Goal: Transaction & Acquisition: Purchase product/service

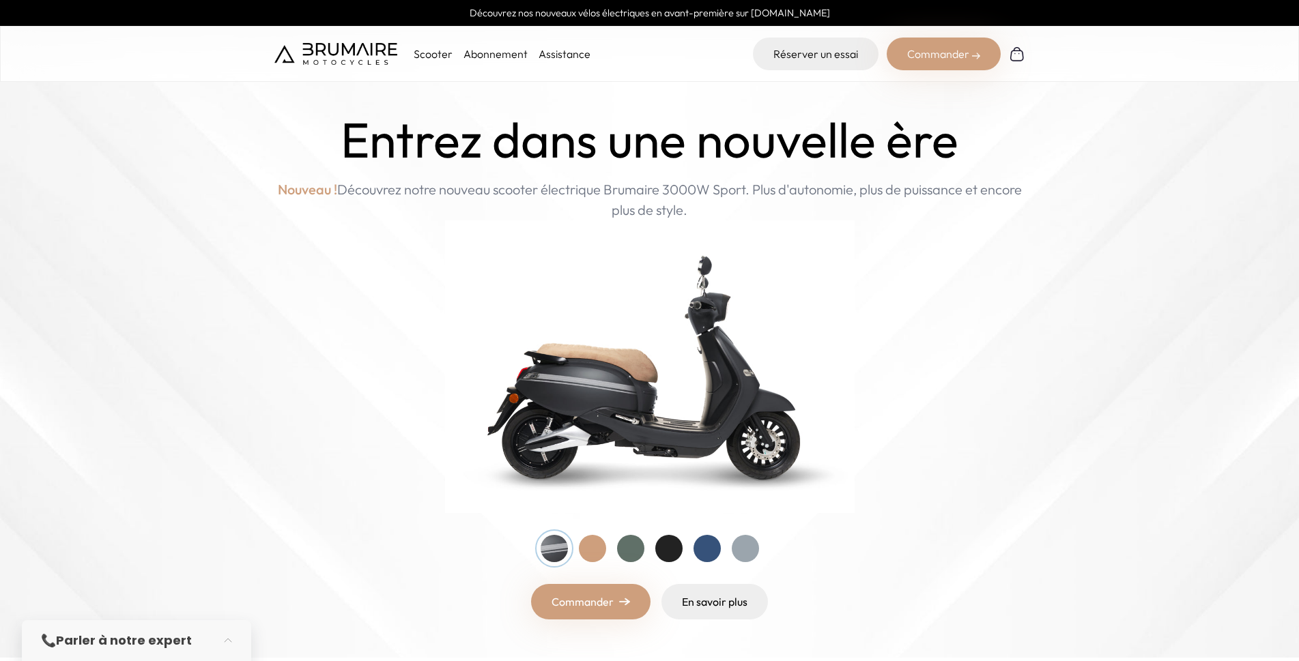
click at [590, 558] on div at bounding box center [592, 548] width 27 height 27
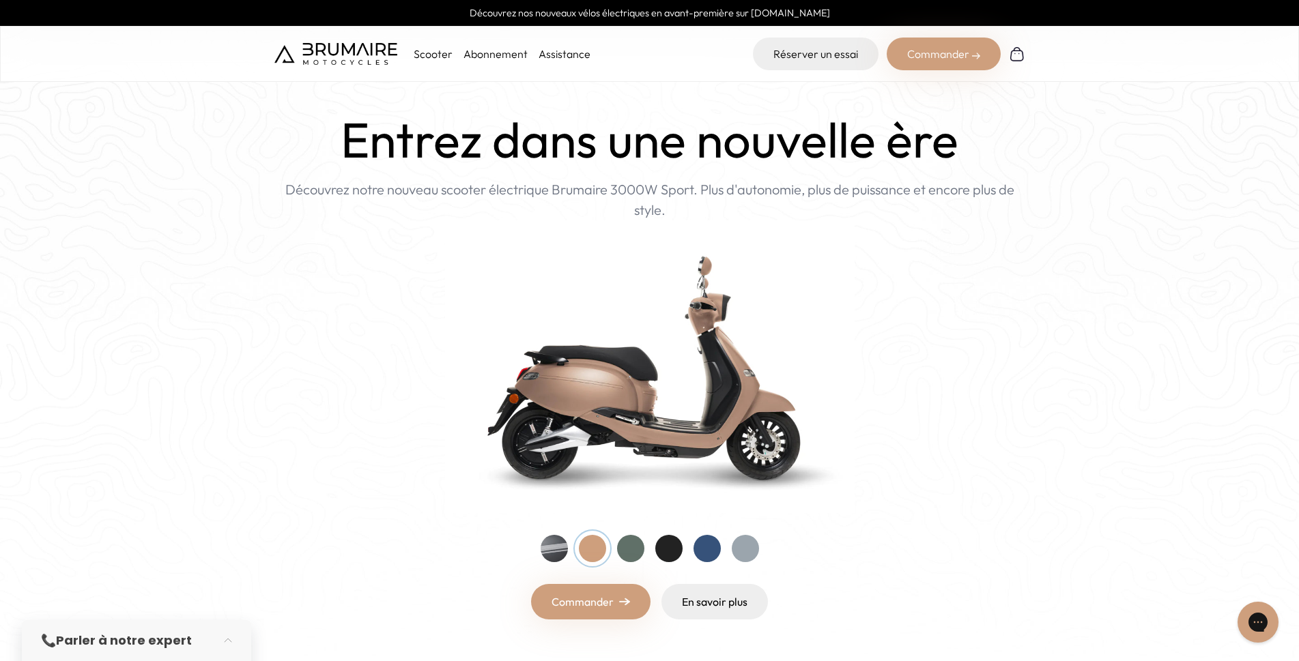
click at [630, 558] on div at bounding box center [630, 548] width 27 height 27
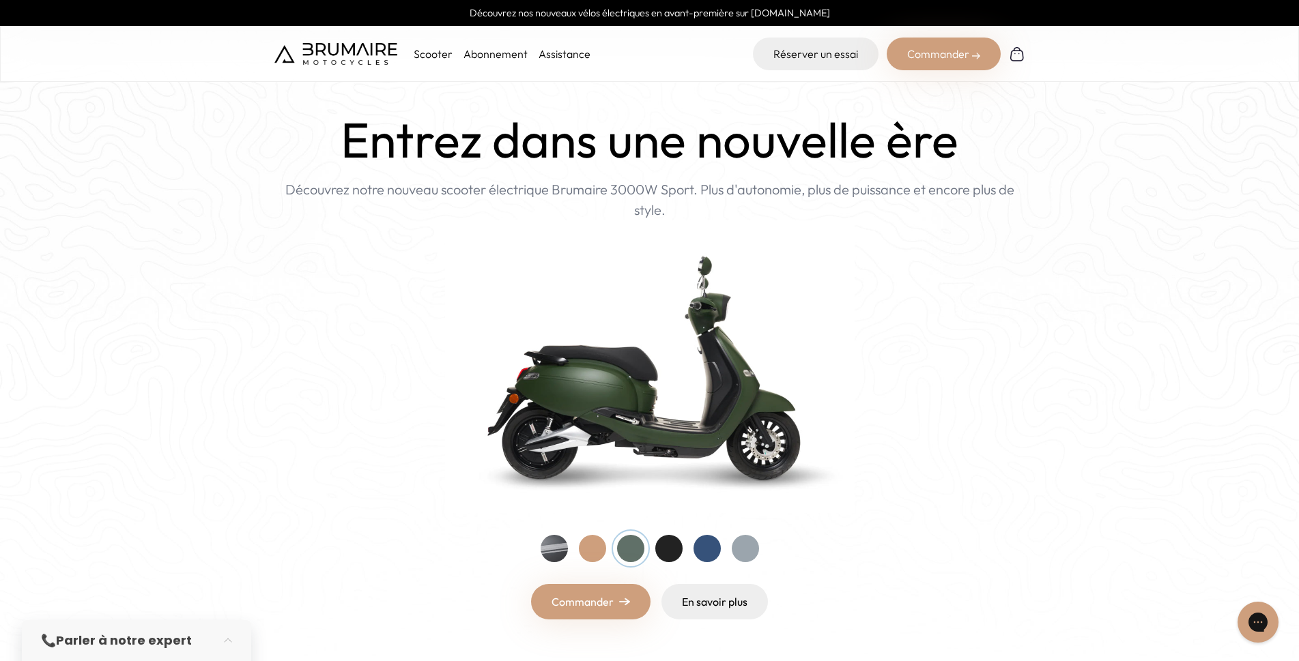
click at [668, 555] on div at bounding box center [668, 548] width 27 height 27
click at [697, 555] on div at bounding box center [707, 548] width 27 height 27
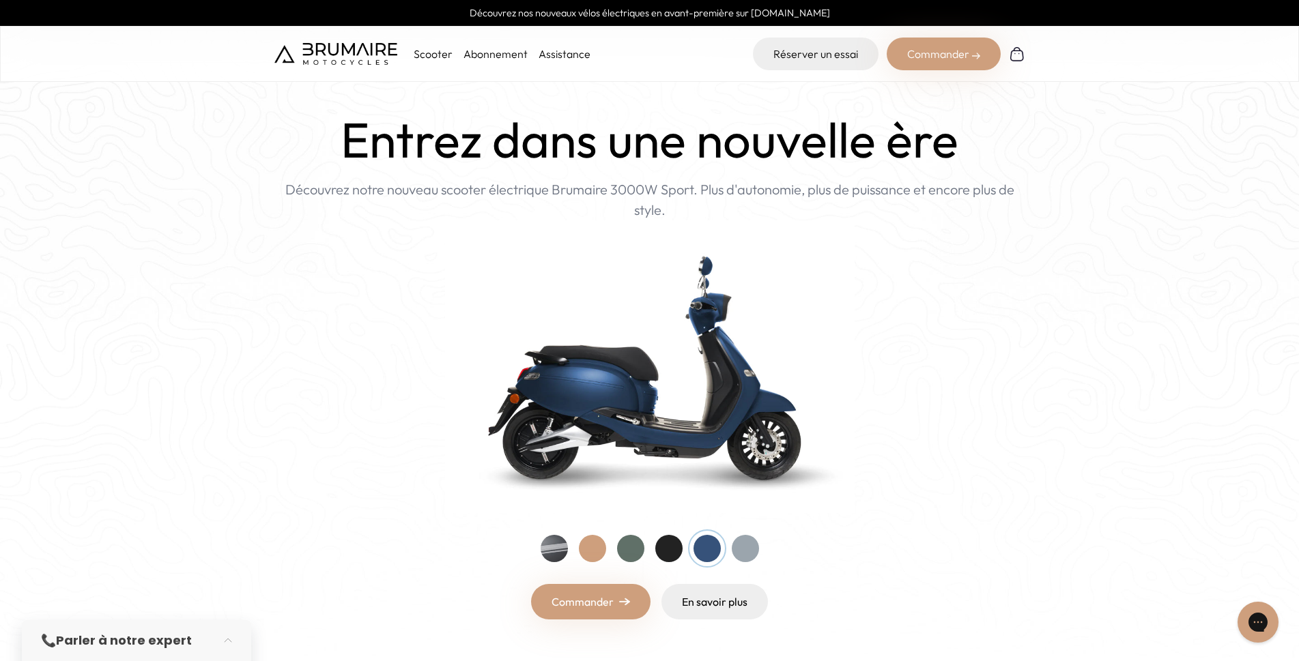
click at [747, 555] on div at bounding box center [745, 548] width 27 height 27
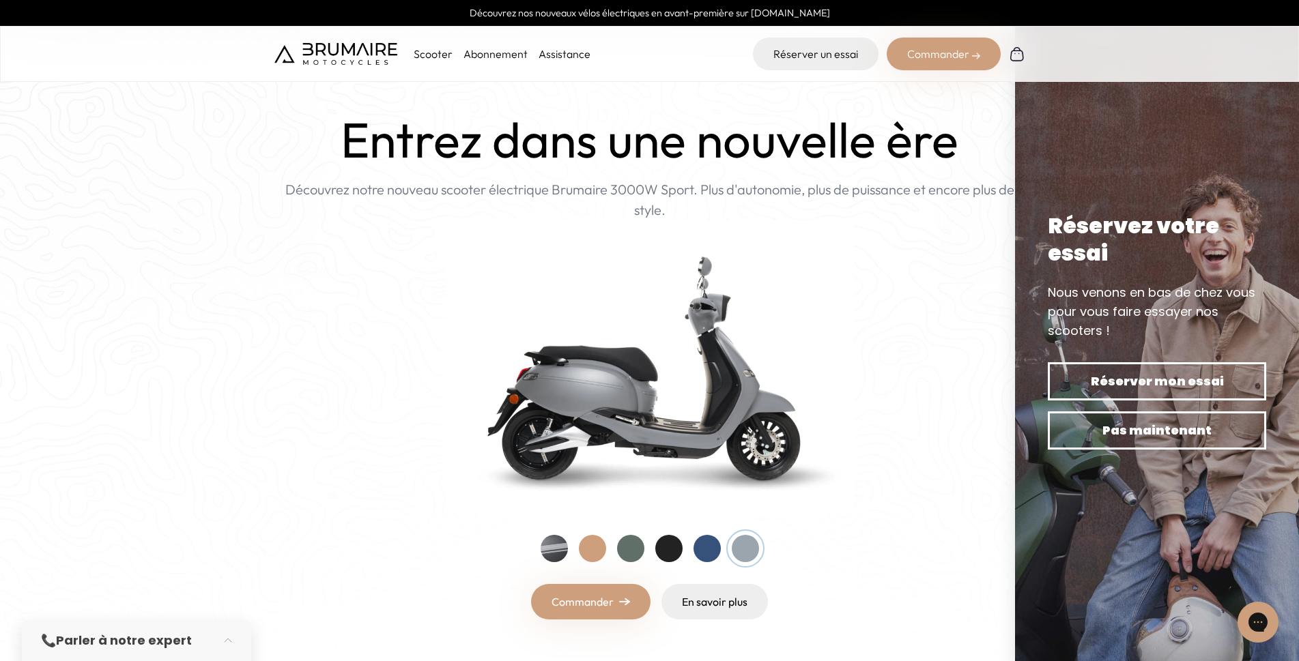
drag, startPoint x: 317, startPoint y: 367, endPoint x: 335, endPoint y: 147, distance: 219.8
click at [440, 56] on p "Scooter" at bounding box center [433, 54] width 39 height 16
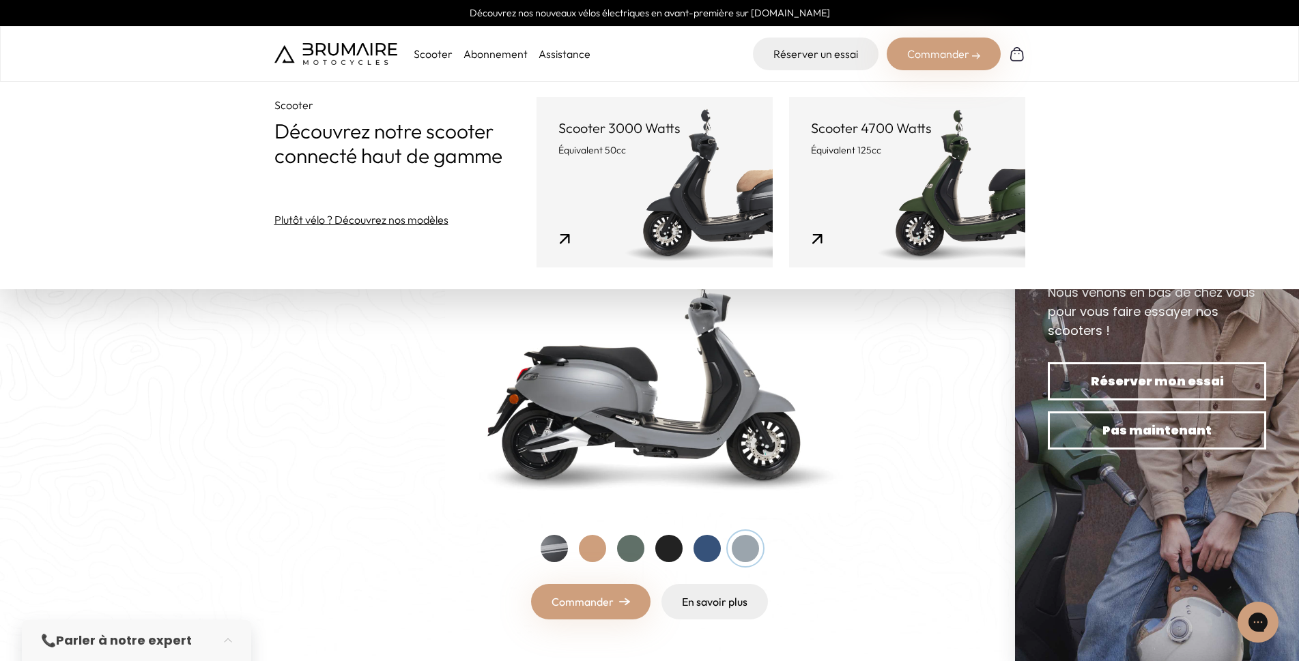
click at [605, 162] on link "Scooter 3000 Watts Équivalent 50cc" at bounding box center [655, 182] width 236 height 171
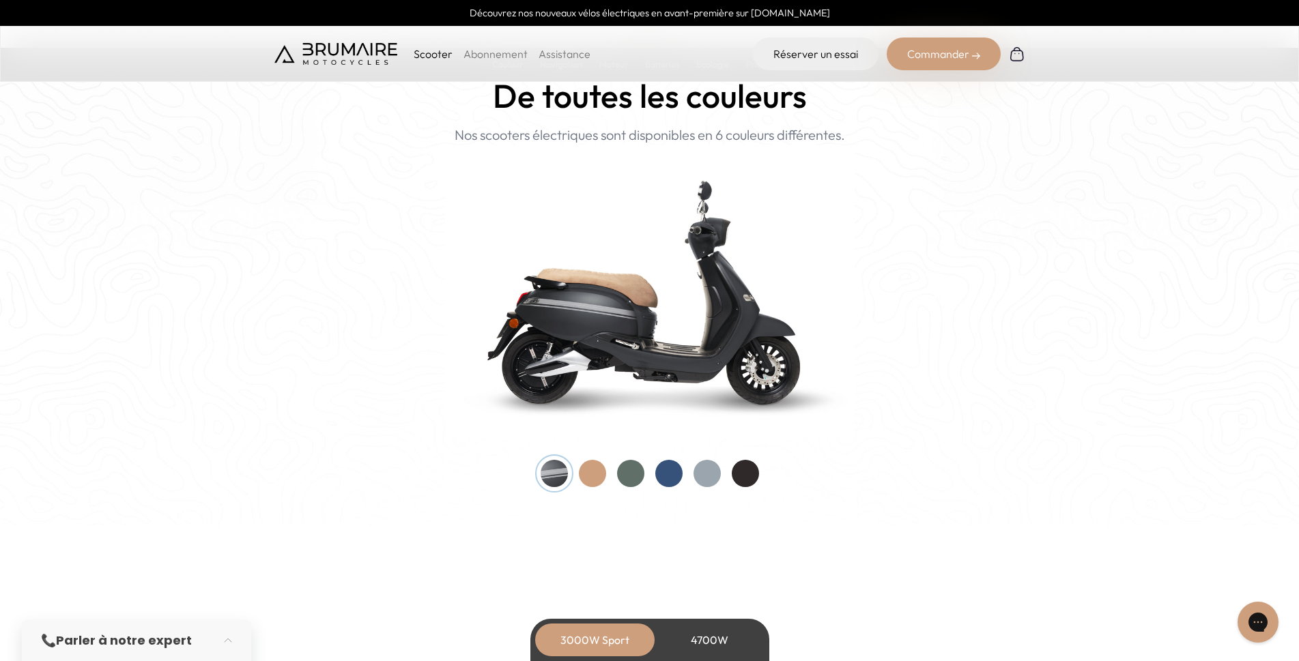
scroll to position [1320, 0]
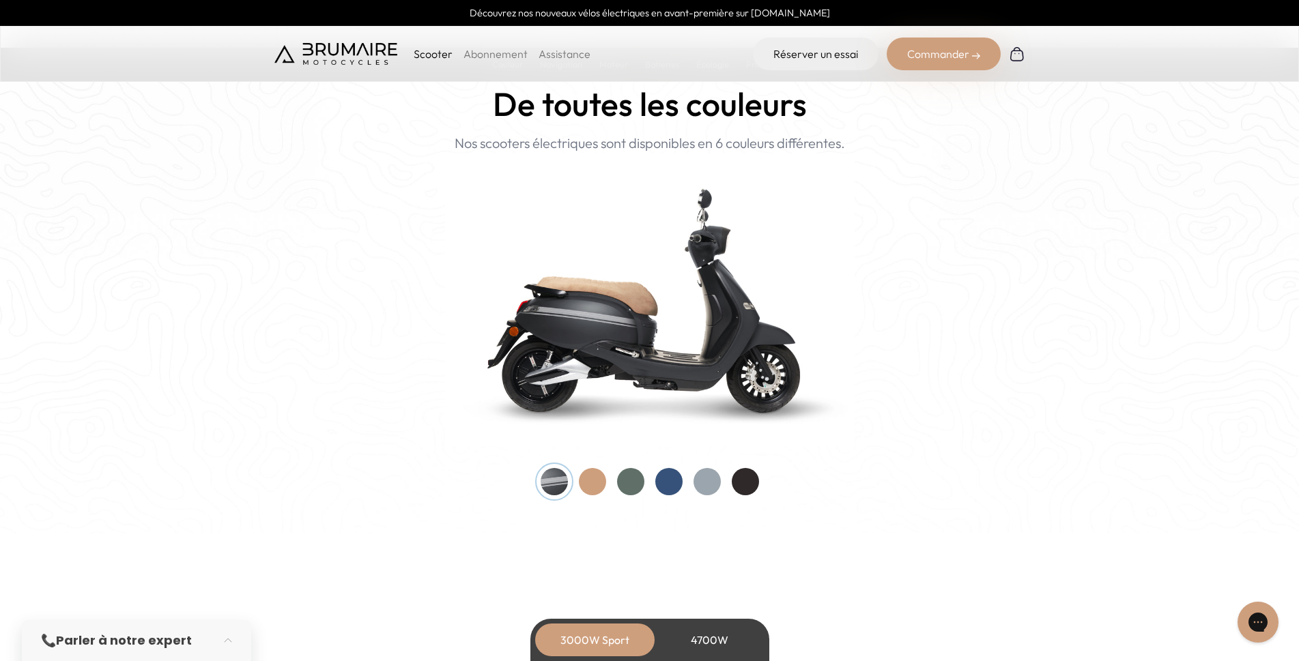
click at [589, 485] on div at bounding box center [592, 481] width 27 height 27
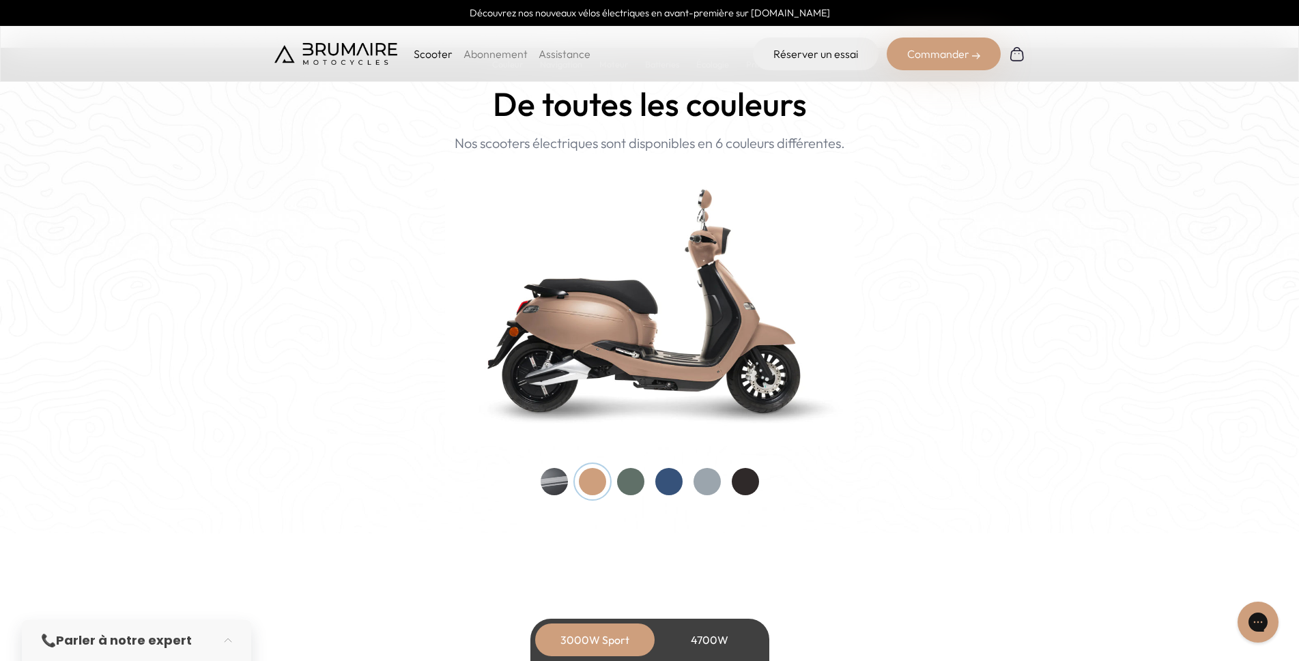
click at [629, 484] on div at bounding box center [630, 481] width 27 height 27
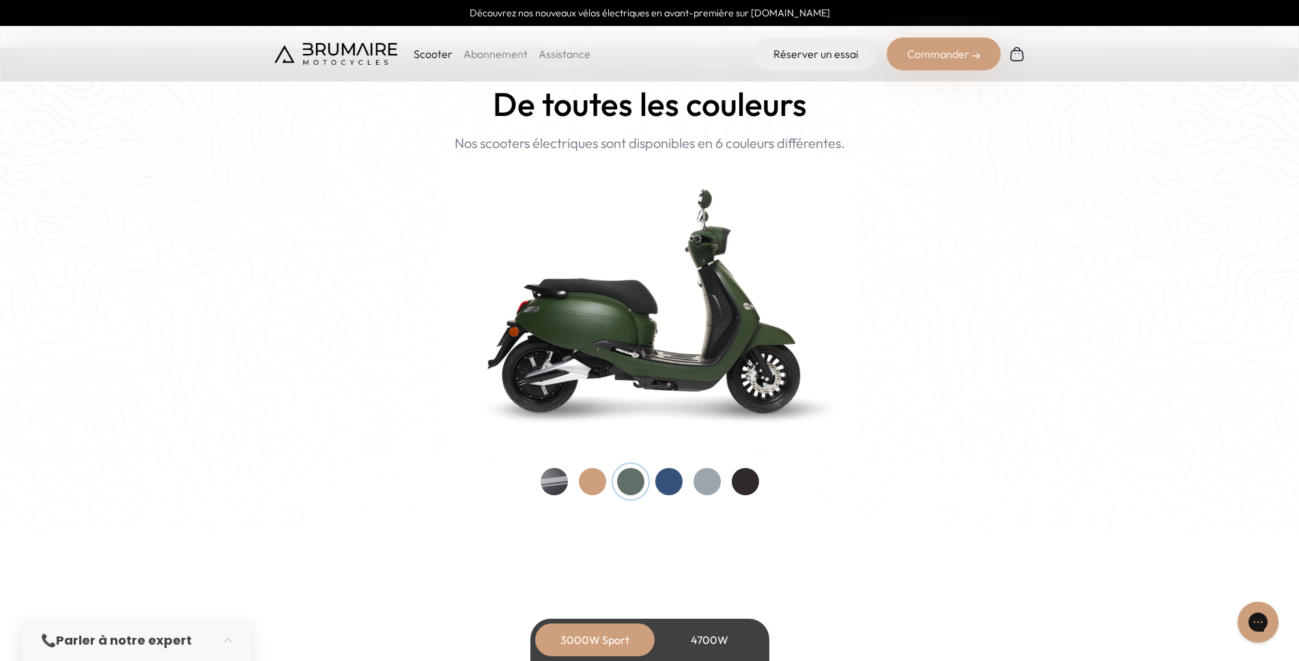
click at [679, 484] on div at bounding box center [668, 481] width 27 height 27
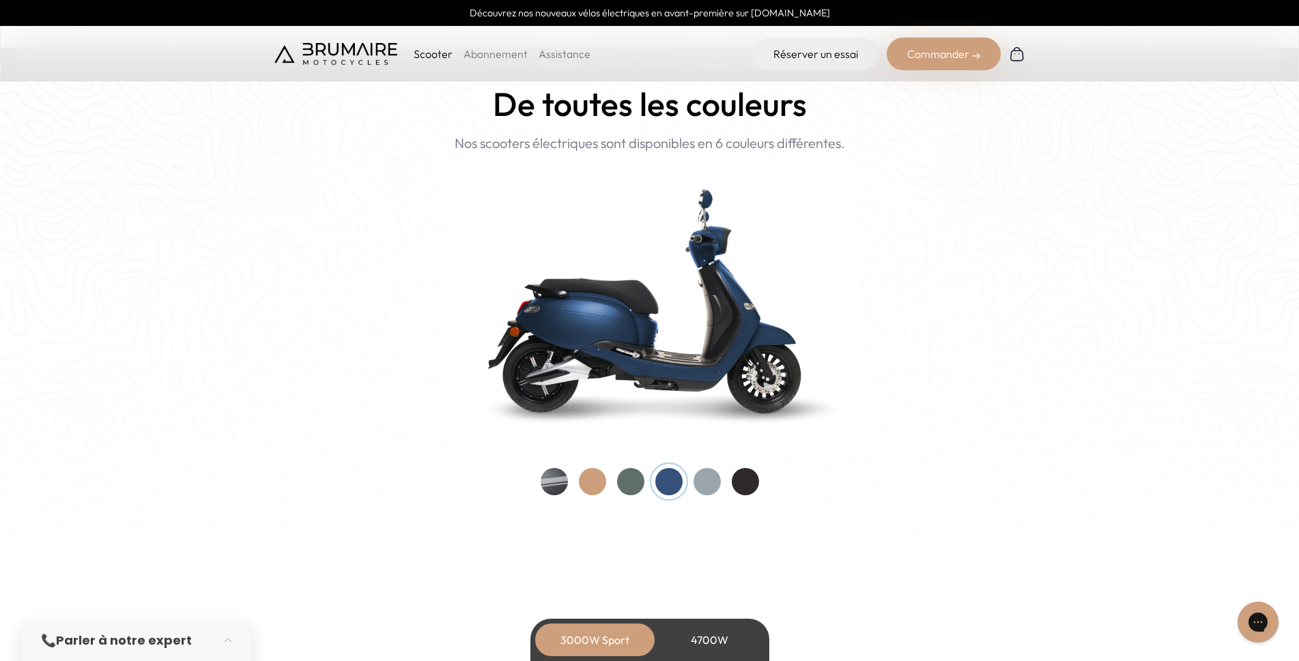
click at [707, 489] on div at bounding box center [707, 481] width 27 height 27
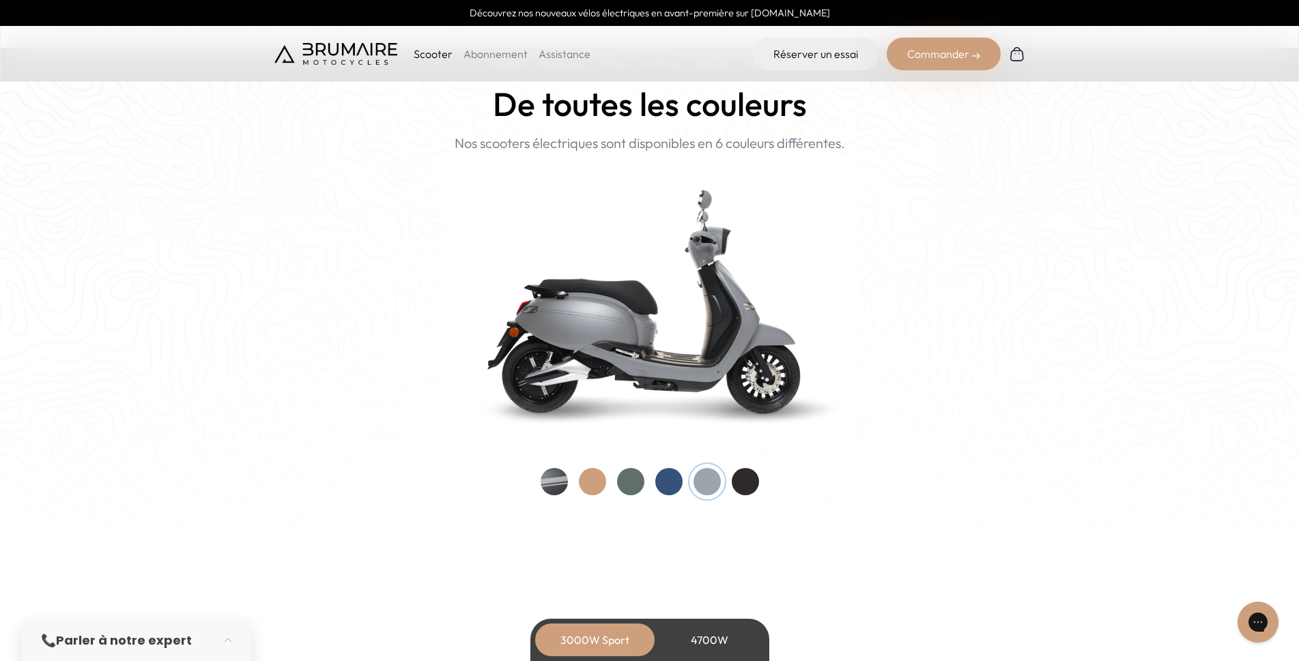
click at [756, 492] on div at bounding box center [650, 481] width 218 height 27
click at [747, 484] on div at bounding box center [745, 481] width 27 height 27
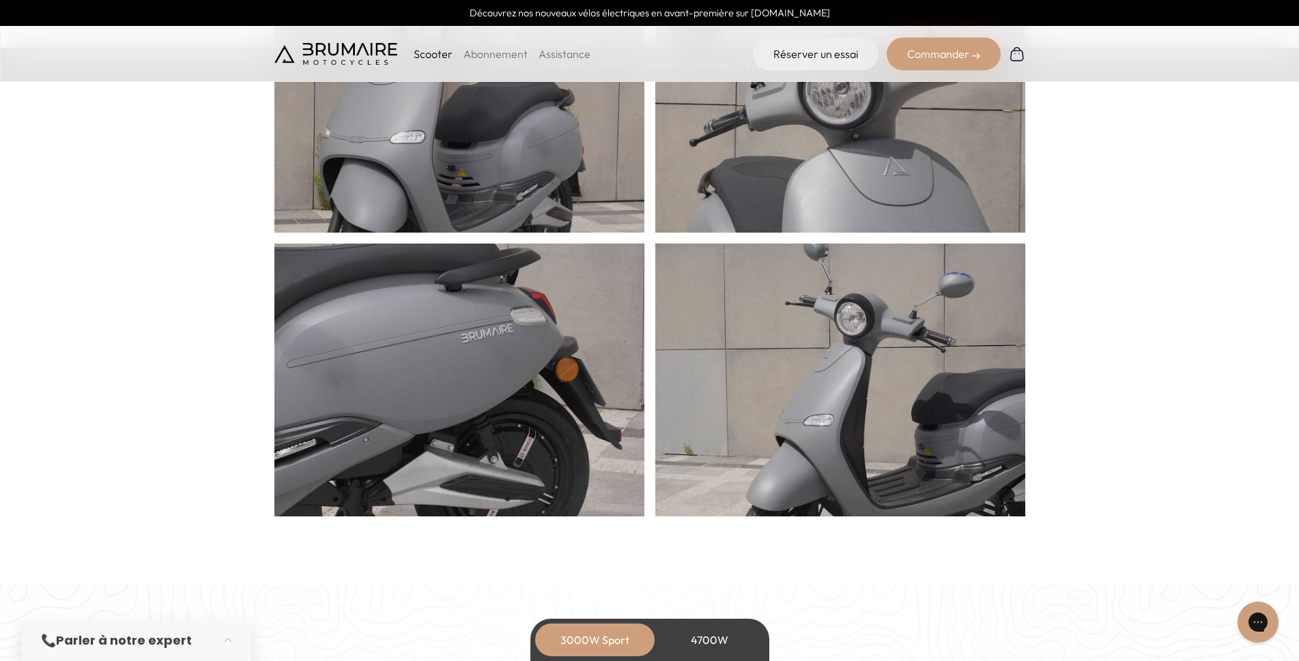
scroll to position [683, 0]
